Goal: Information Seeking & Learning: Learn about a topic

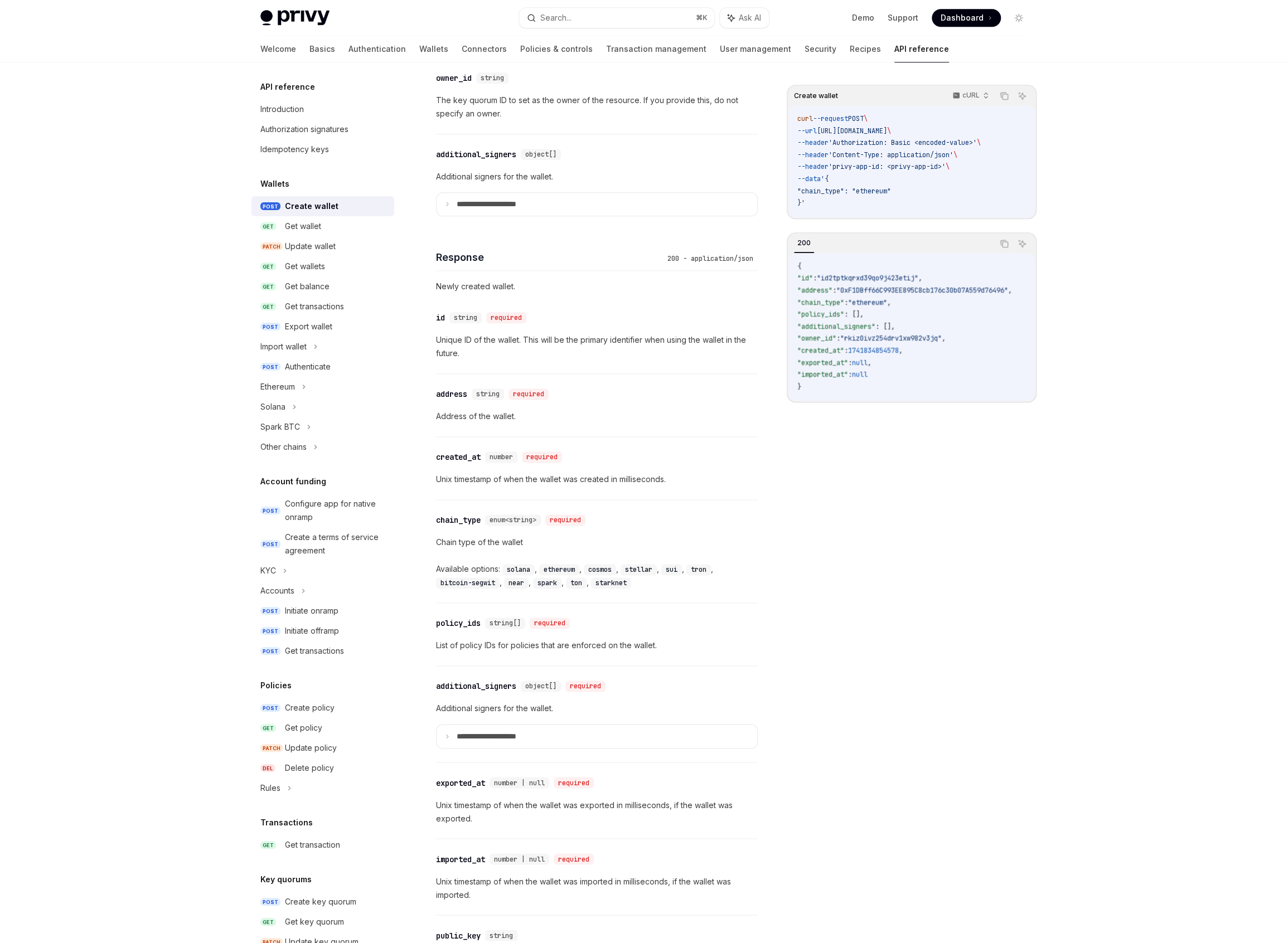
scroll to position [887, 0]
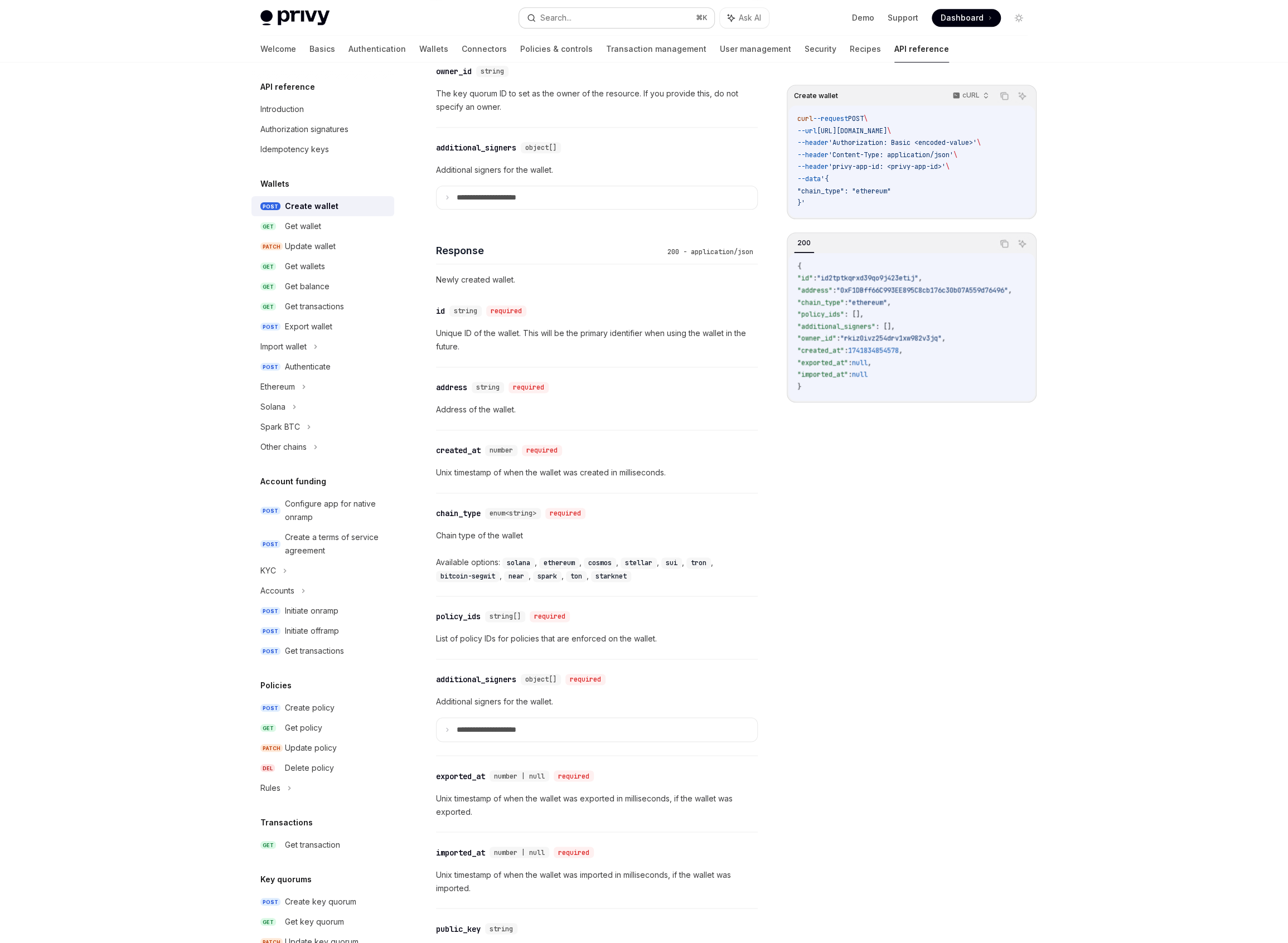
click at [584, 7] on button "Search... ⌘ K" at bounding box center [617, 17] width 195 height 20
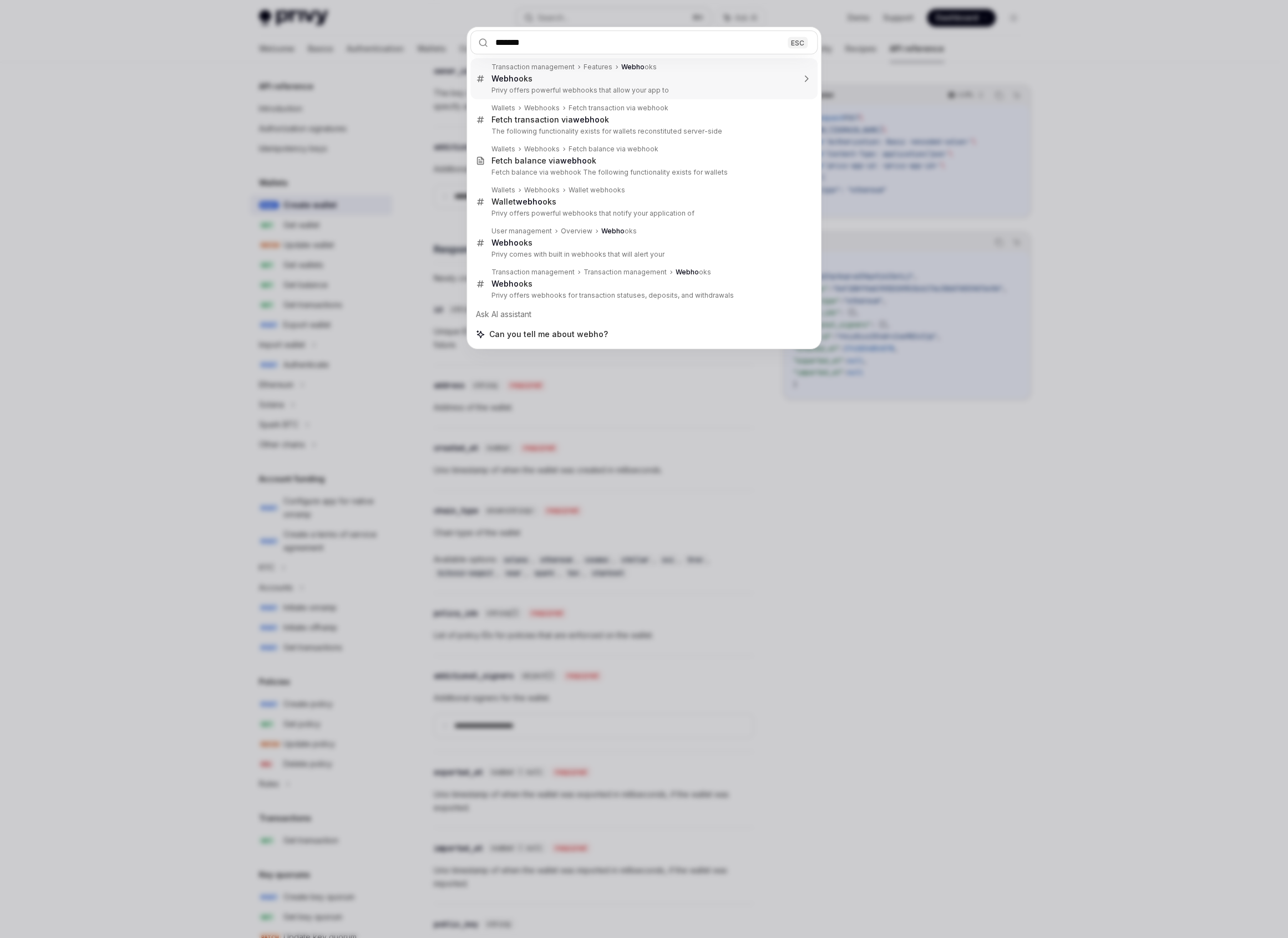
type input "********"
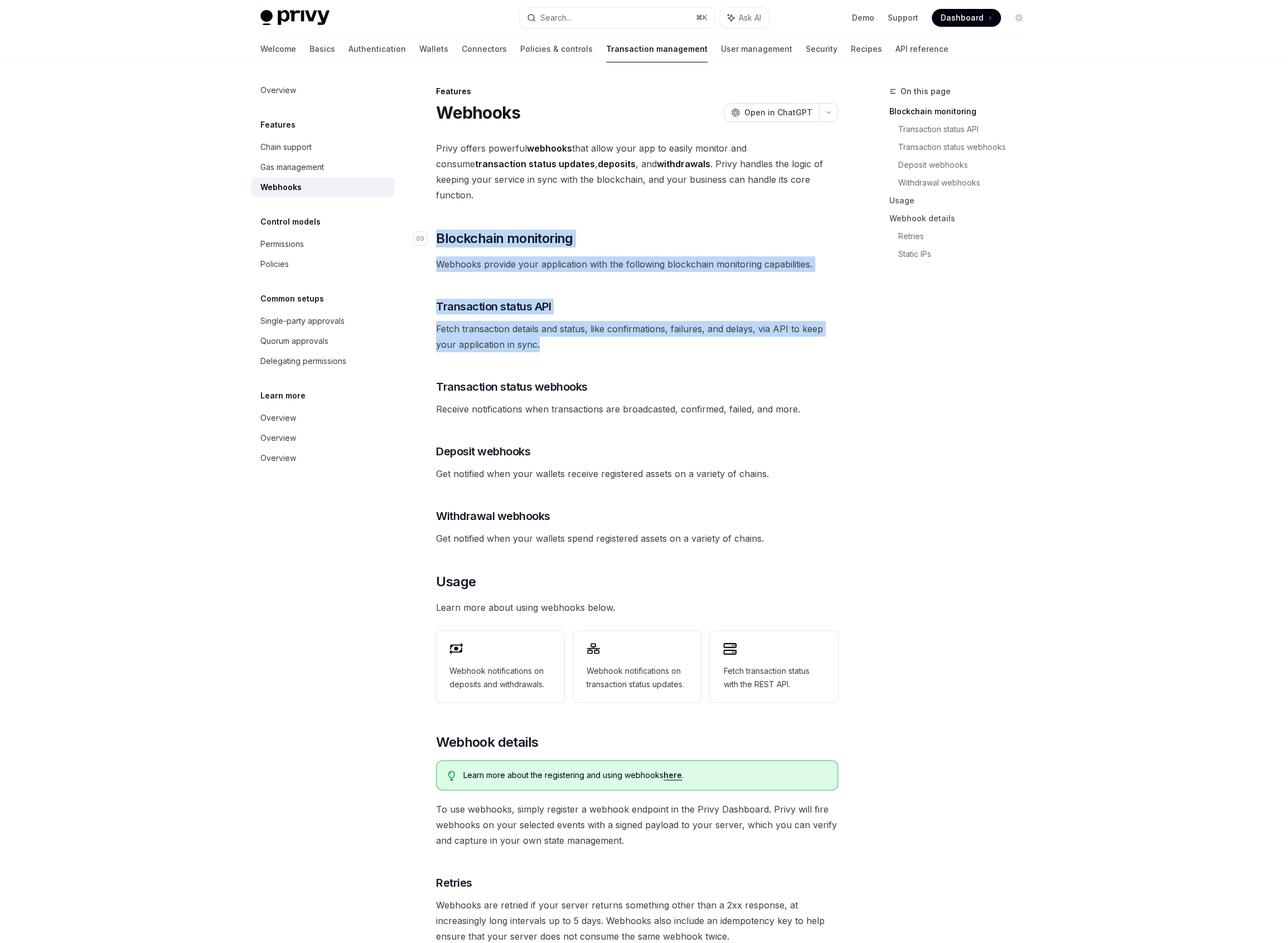
drag, startPoint x: 529, startPoint y: 327, endPoint x: 431, endPoint y: 226, distance: 140.7
click at [436, 226] on div "Privy offers powerful webhooks that allow your app to easily monitor and consum…" at bounding box center [637, 583] width 402 height 884
click at [490, 256] on span "Webhooks provide your application with the following blockchain monitoring capa…" at bounding box center [637, 264] width 402 height 16
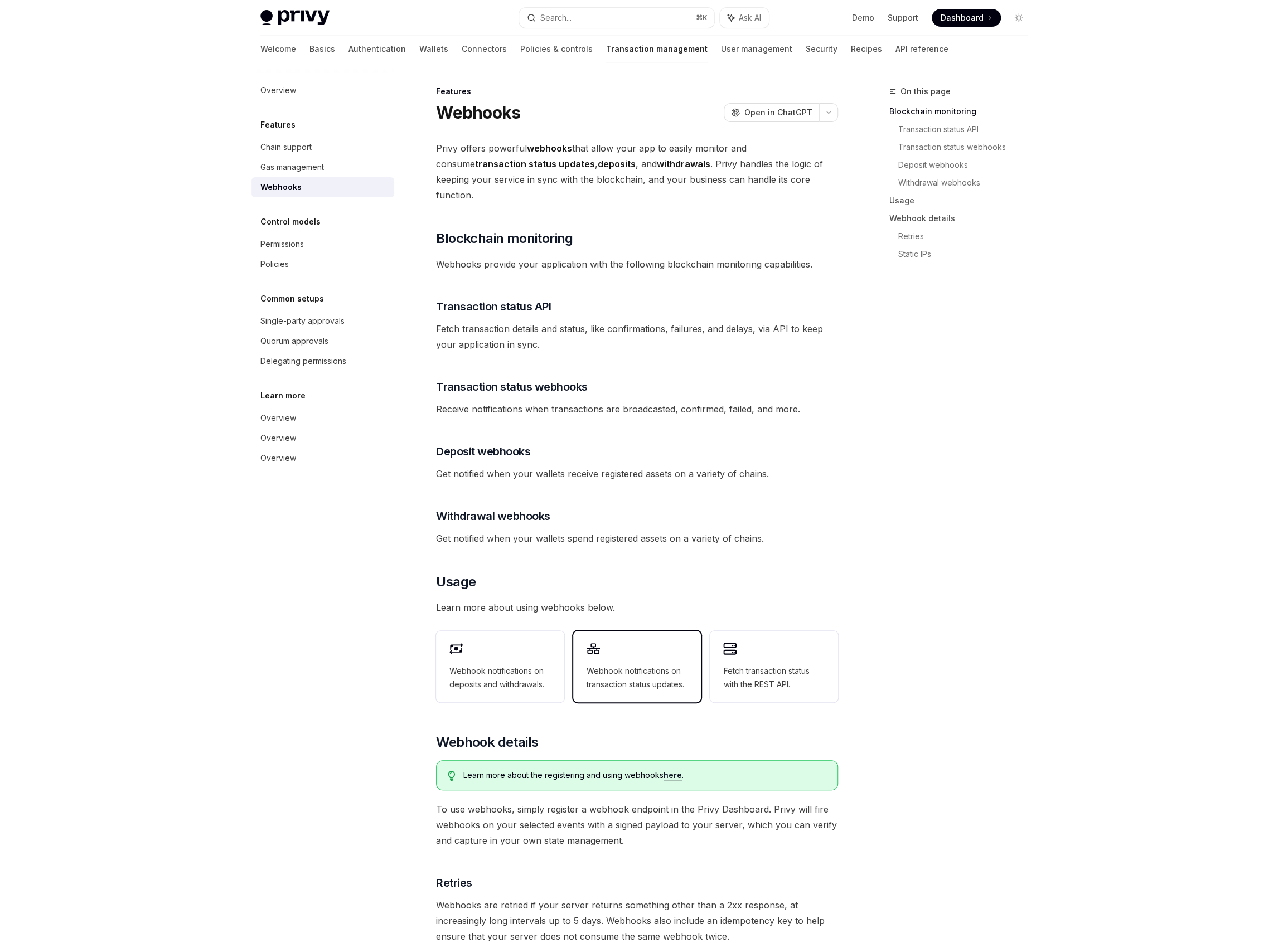
click at [615, 645] on div "Webhook notifications on transaction status updates." at bounding box center [638, 667] width 128 height 72
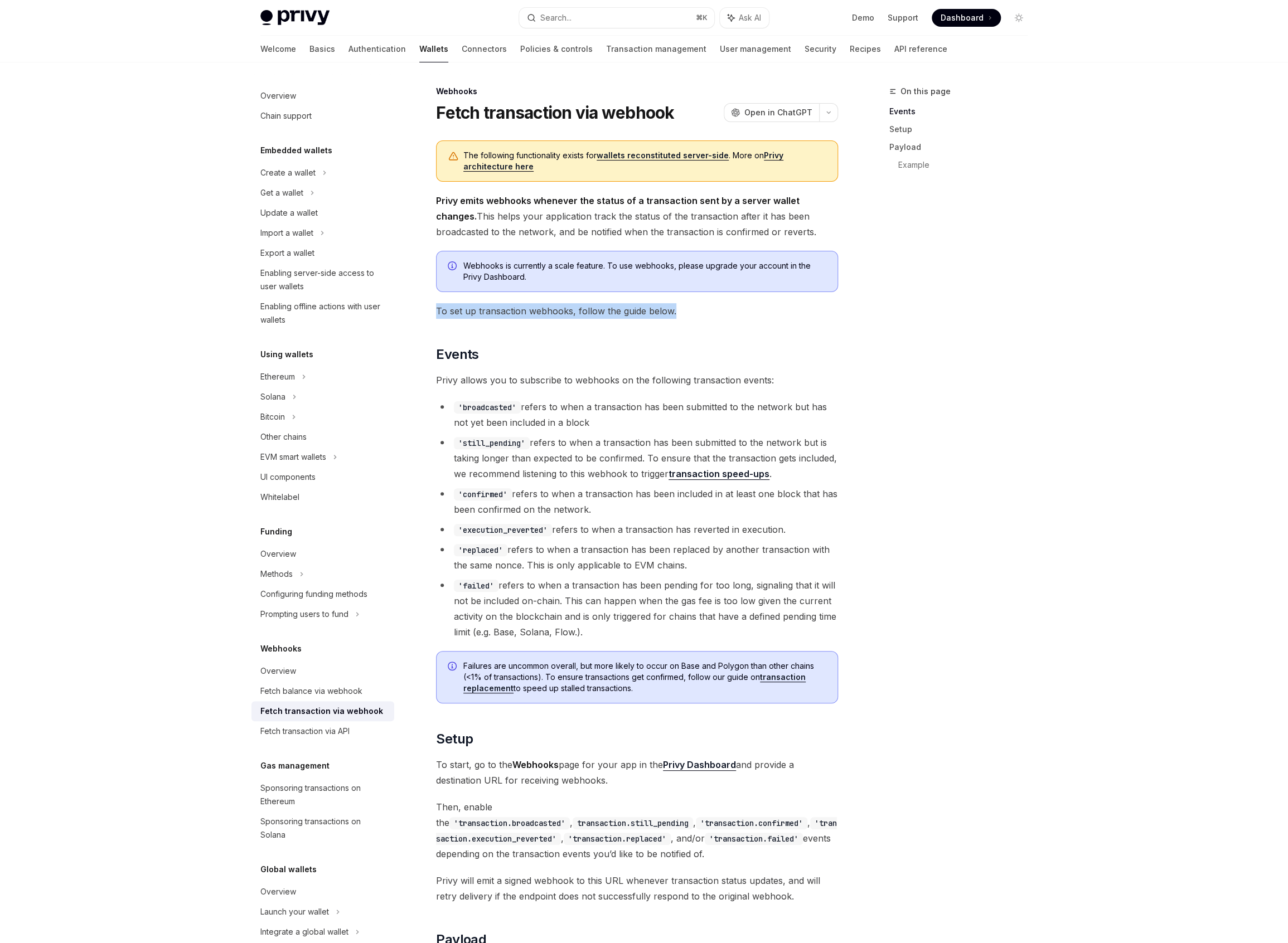
drag, startPoint x: 677, startPoint y: 307, endPoint x: 452, endPoint y: 300, distance: 225.1
click at [452, 300] on div "The following functionality exists for wallets reconstituted server-side . More…" at bounding box center [637, 815] width 402 height 1348
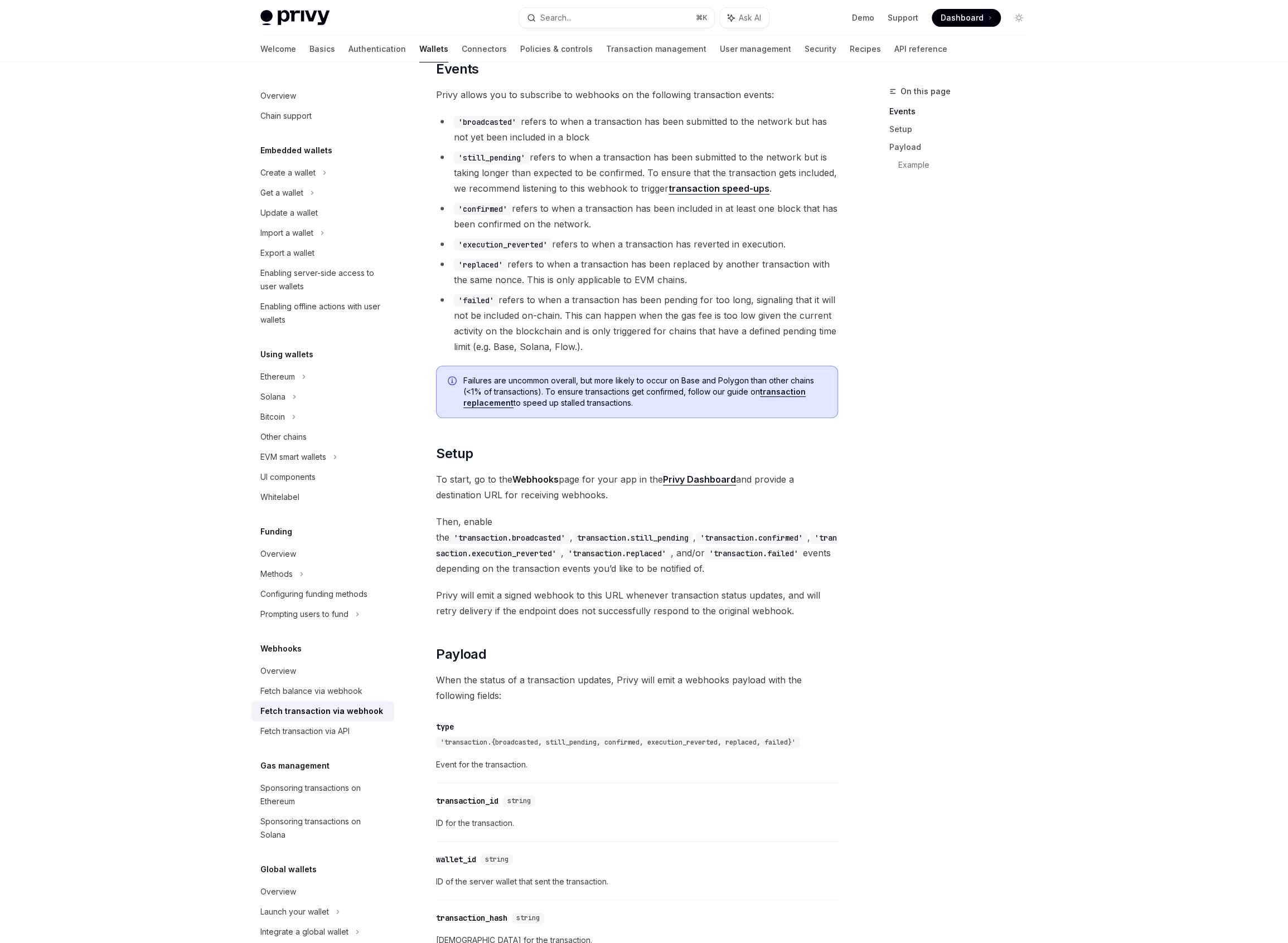
scroll to position [16, 0]
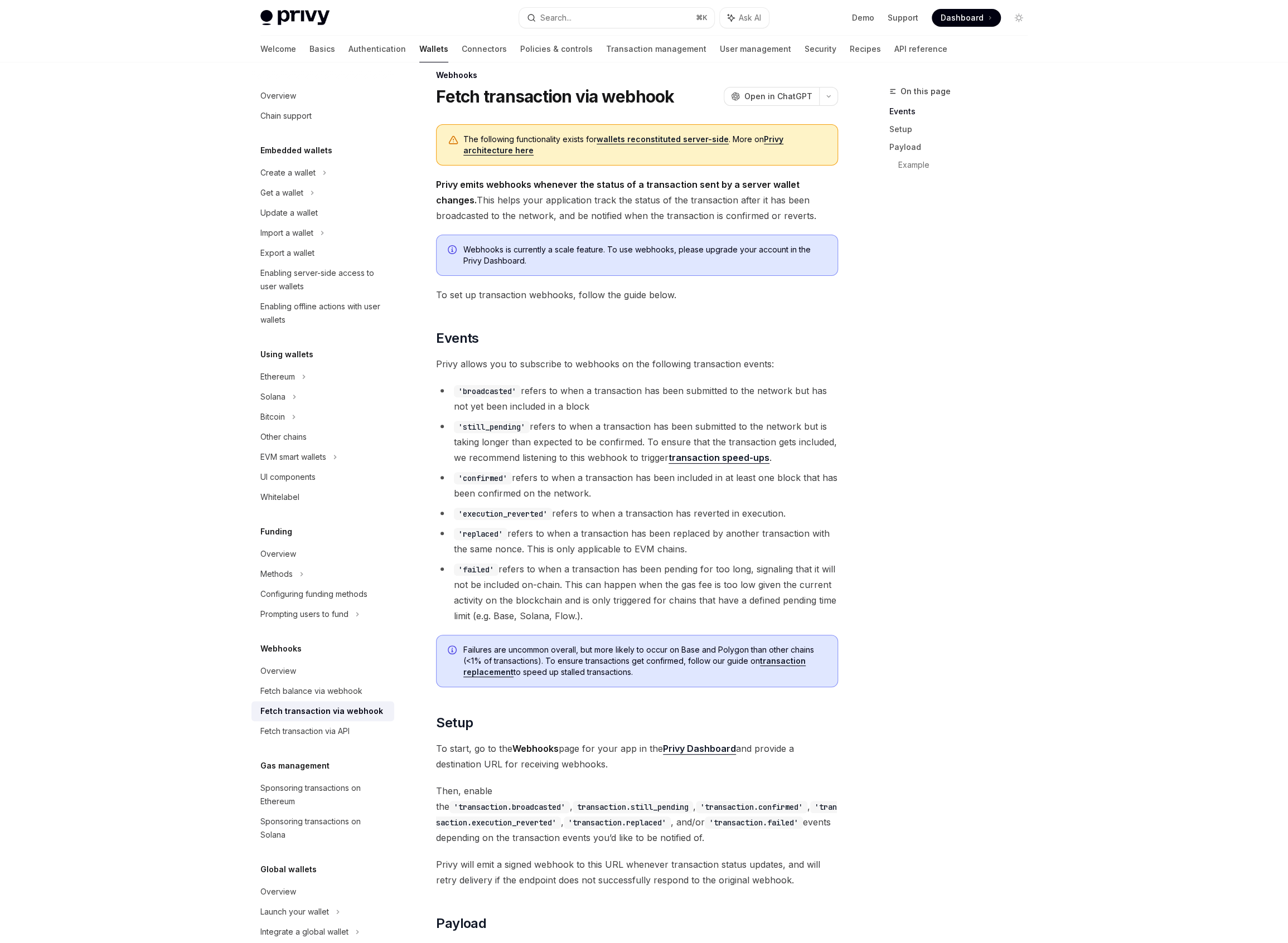
click at [684, 627] on div "The following functionality exists for wallets reconstituted server-side . More…" at bounding box center [637, 798] width 402 height 1348
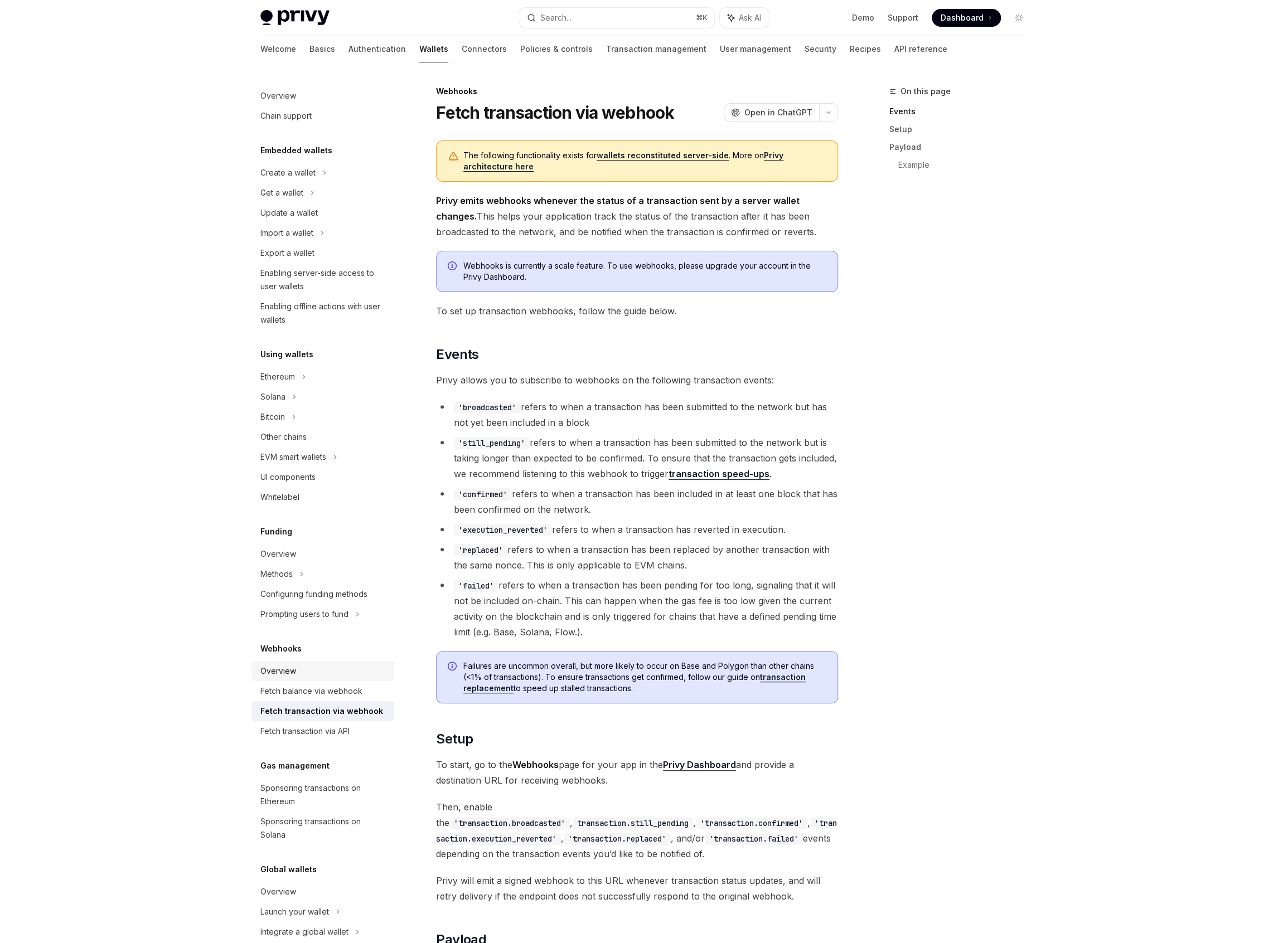
click at [341, 667] on div "Overview" at bounding box center [324, 671] width 127 height 13
type textarea "*"
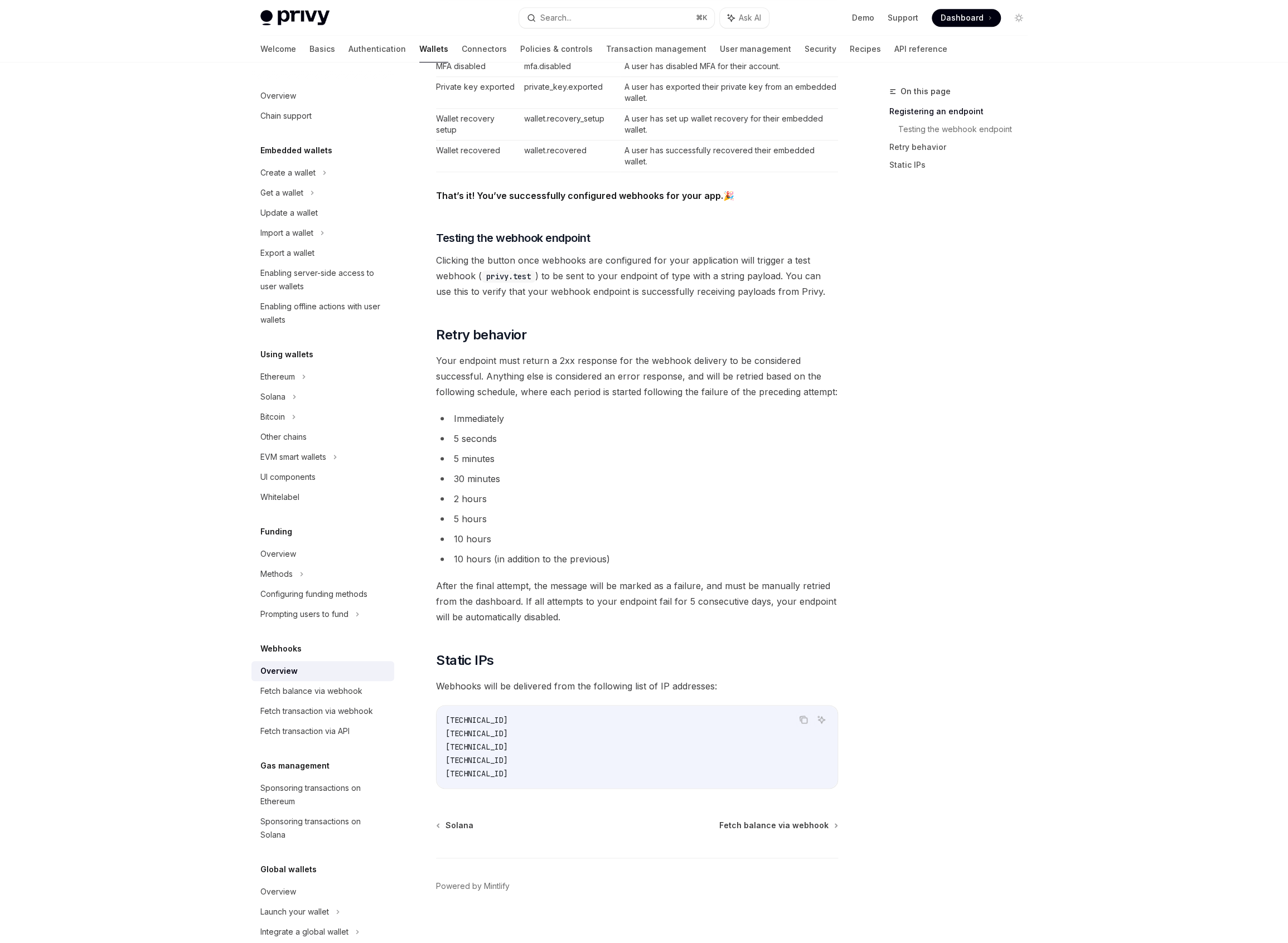
scroll to position [677, 0]
